Goal: Check status: Check status

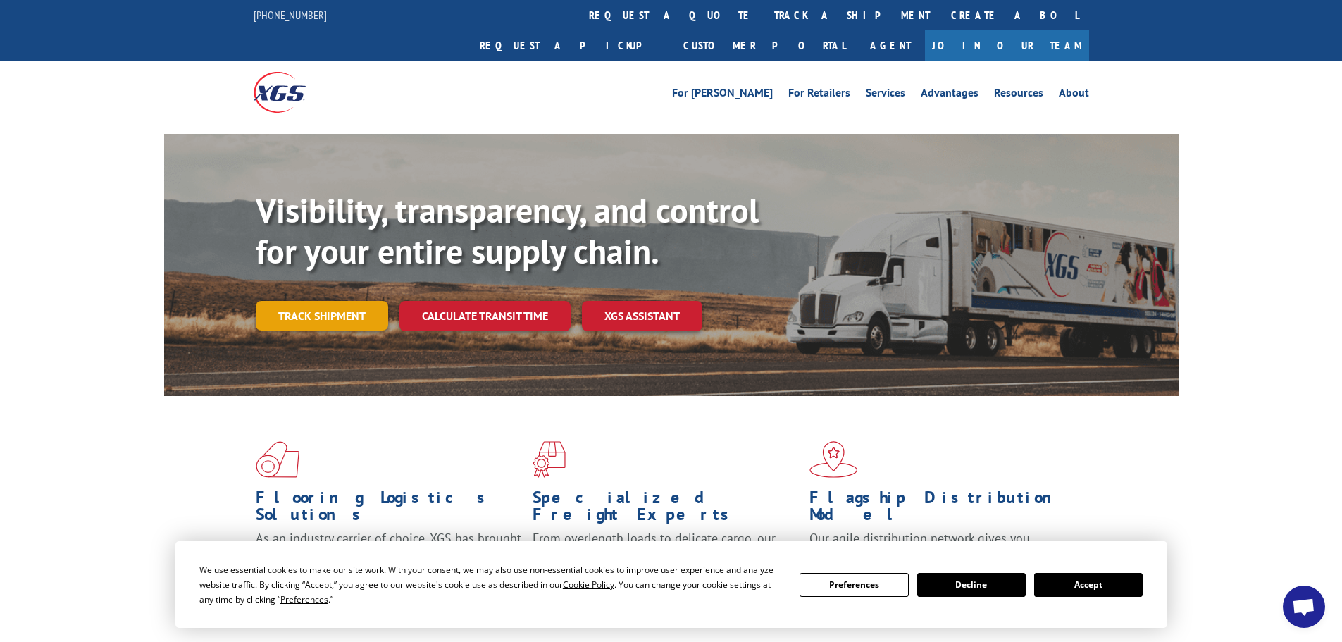
click at [312, 301] on link "Track shipment" at bounding box center [322, 316] width 132 height 30
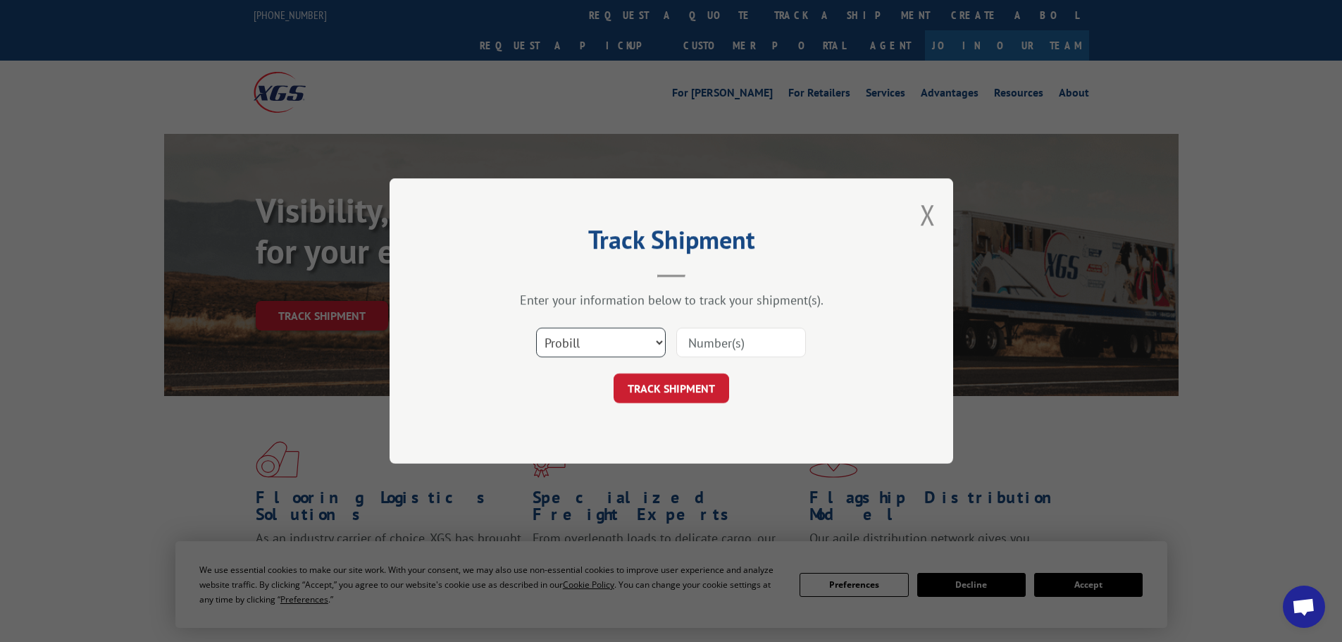
click at [623, 341] on select "Select category... Probill BOL PO" at bounding box center [601, 343] width 130 height 30
select select "bol"
click at [536, 328] on select "Select category... Probill BOL PO" at bounding box center [601, 343] width 130 height 30
click at [716, 339] on input at bounding box center [741, 343] width 130 height 30
paste input "5476666"
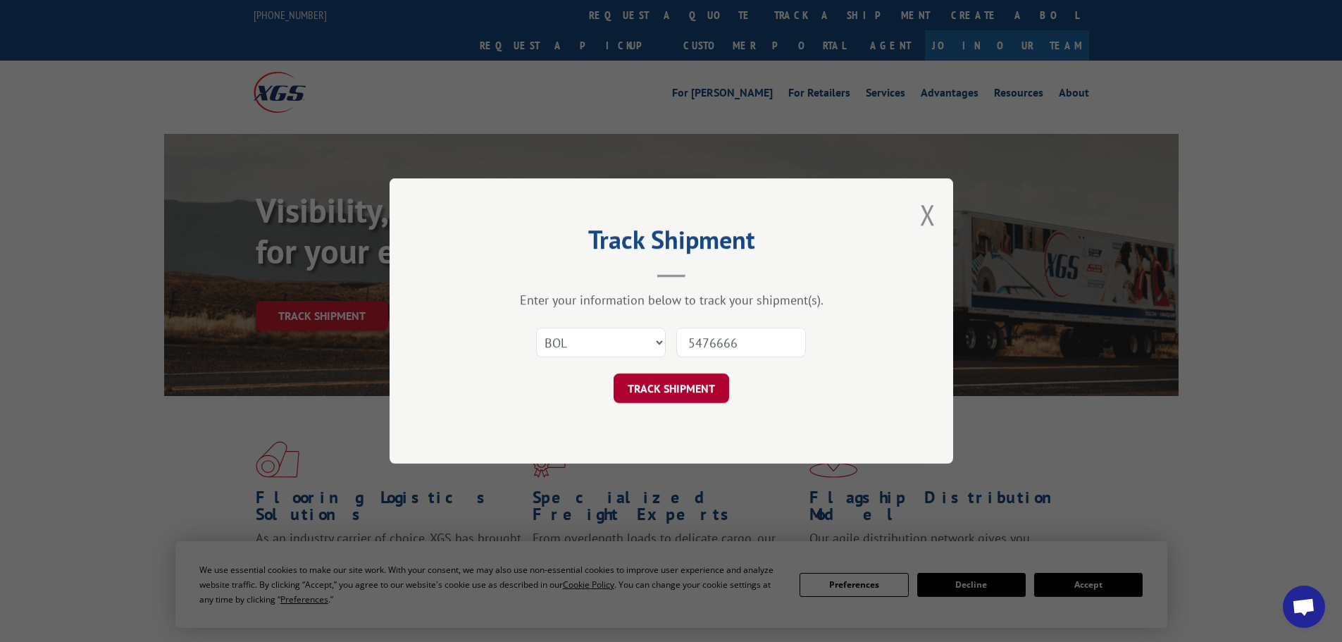
type input "5476666"
click at [689, 382] on button "TRACK SHIPMENT" at bounding box center [671, 388] width 116 height 30
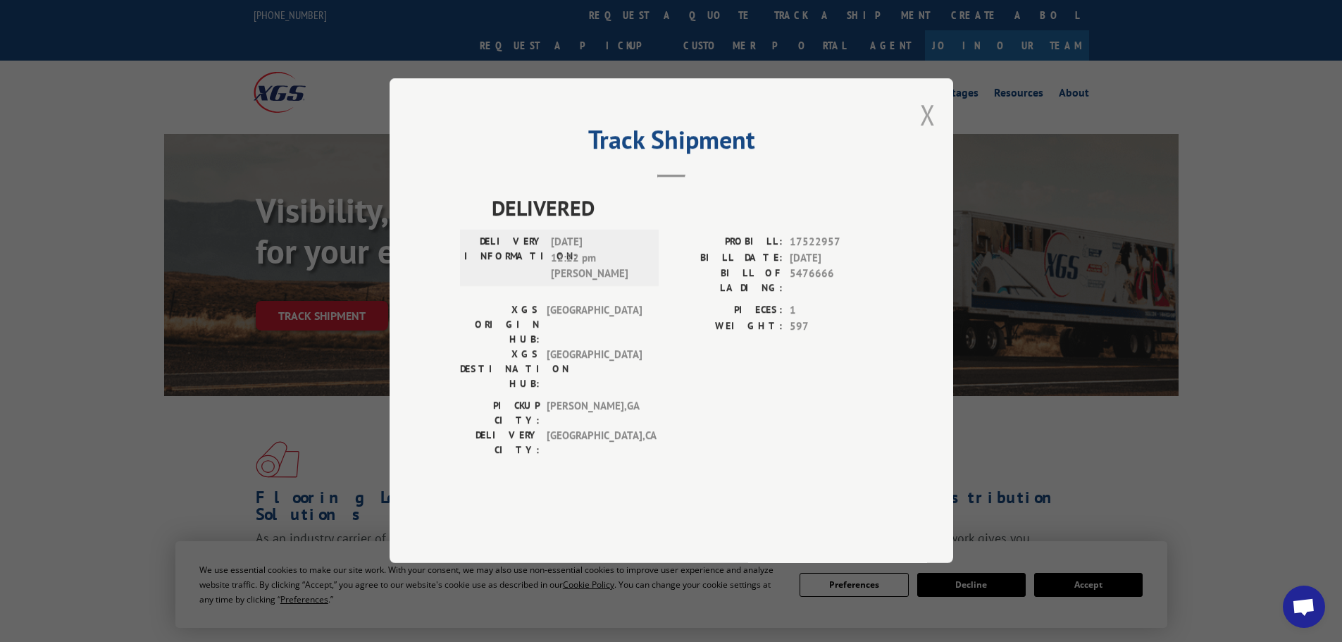
click at [928, 133] on button "Close modal" at bounding box center [927, 114] width 15 height 37
